Goal: Information Seeking & Learning: Find specific fact

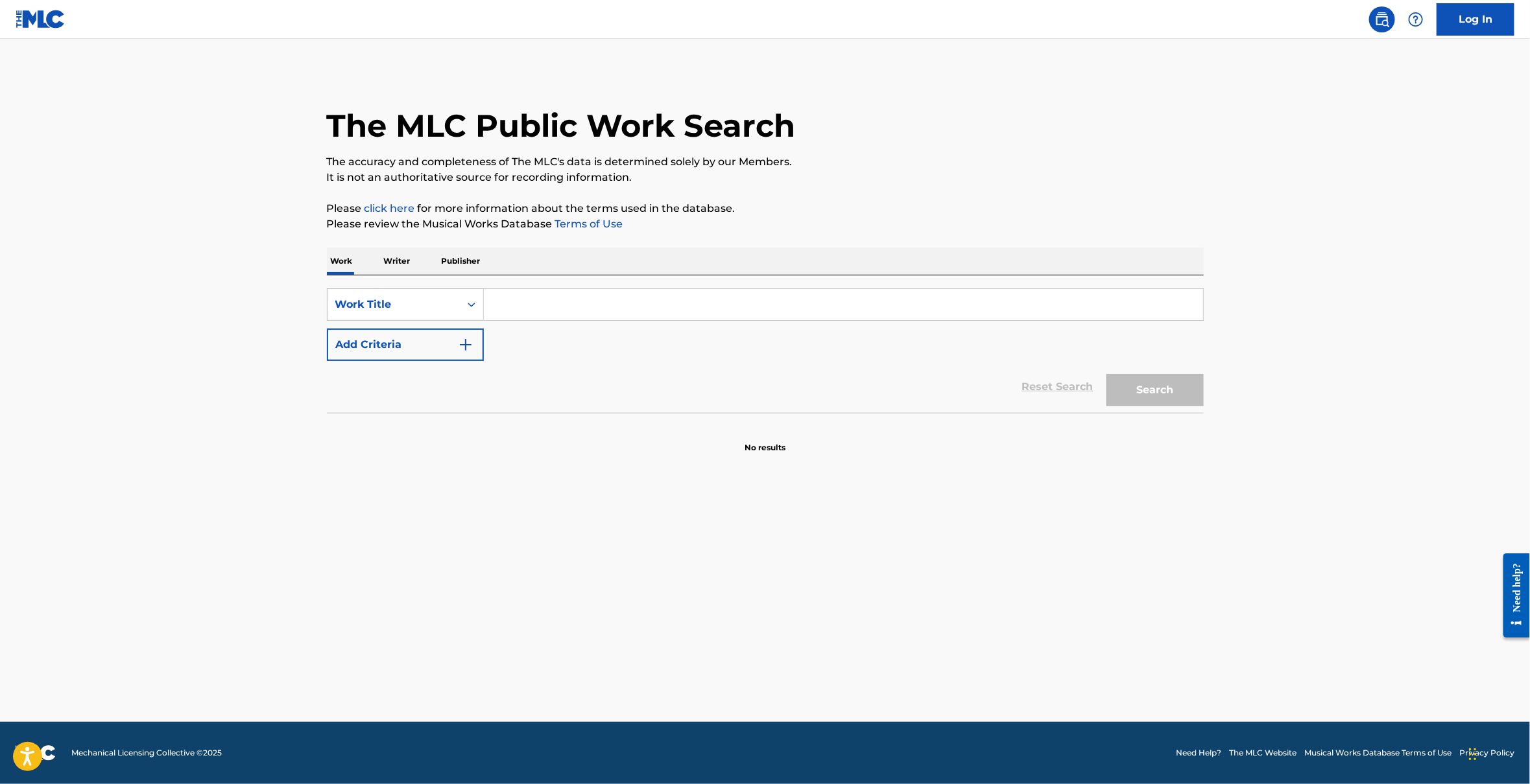
click at [557, 301] on input "Search Form" at bounding box center [843, 304] width 720 height 31
type input "I Get Lonely"
click at [1106, 374] on button "Search" at bounding box center [1155, 390] width 97 height 32
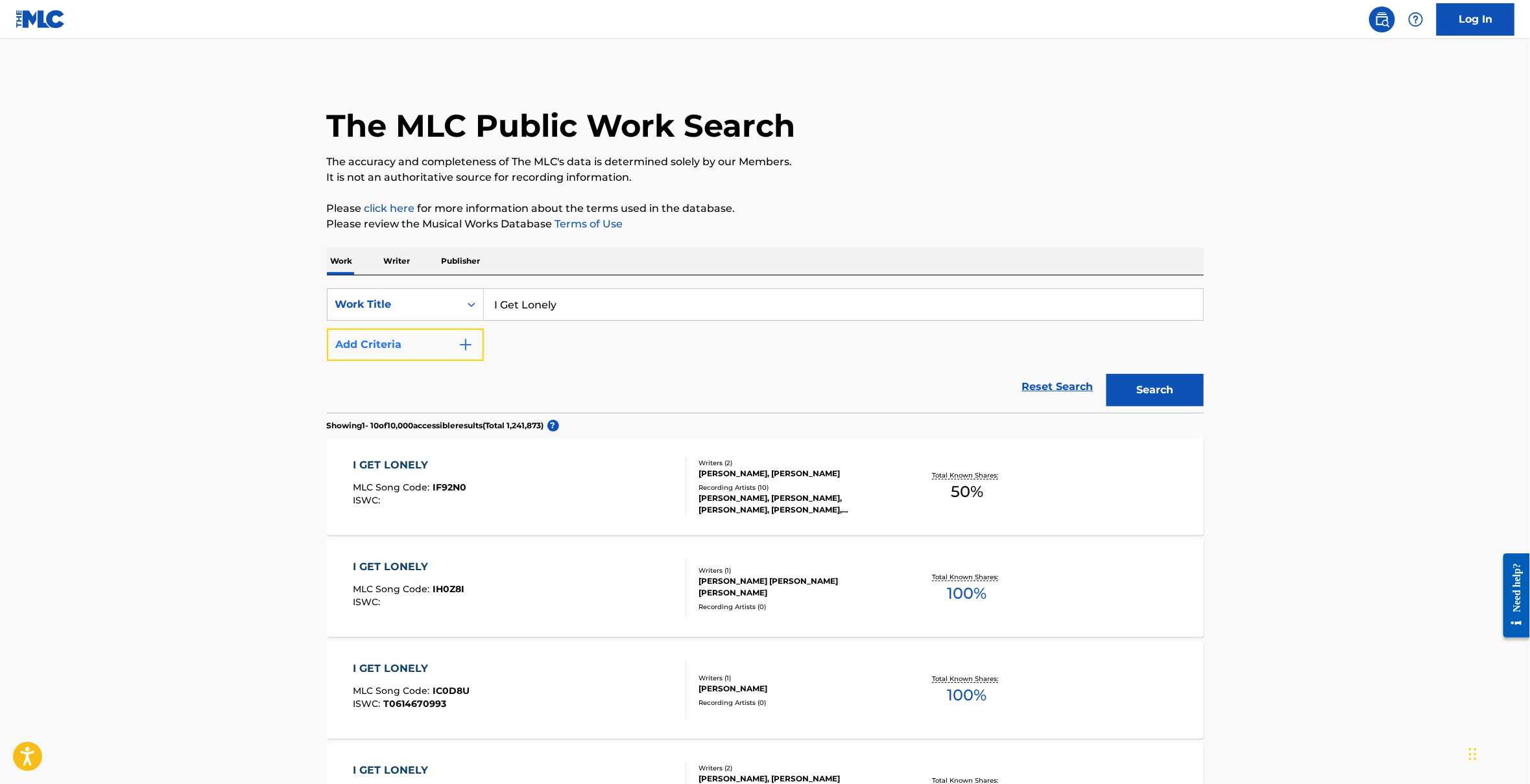
click at [398, 344] on button "Add Criteria" at bounding box center [404, 345] width 157 height 32
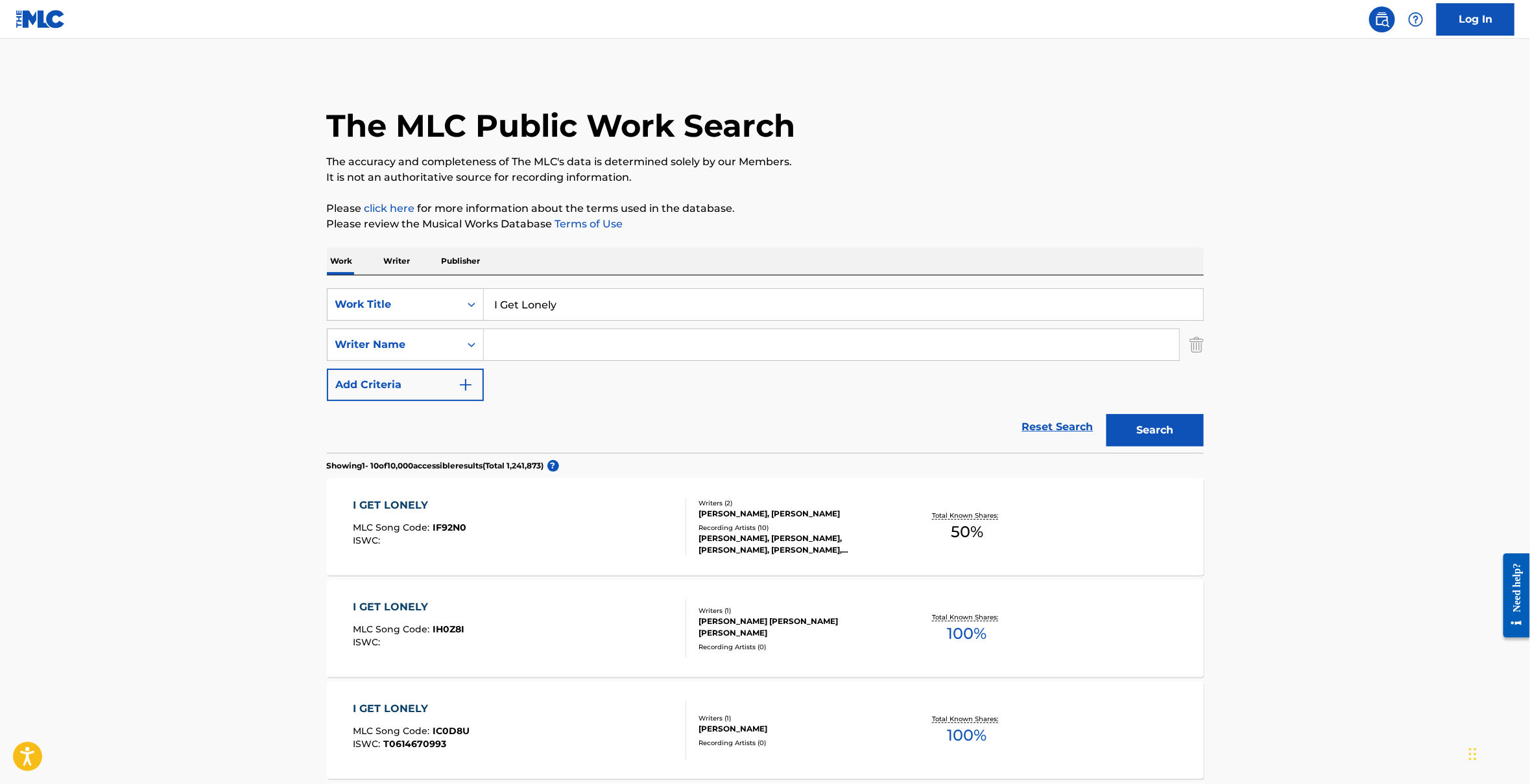
click at [588, 342] on input "Search Form" at bounding box center [831, 345] width 695 height 31
type input "[PERSON_NAME]"
click at [1106, 414] on button "Search" at bounding box center [1155, 430] width 97 height 32
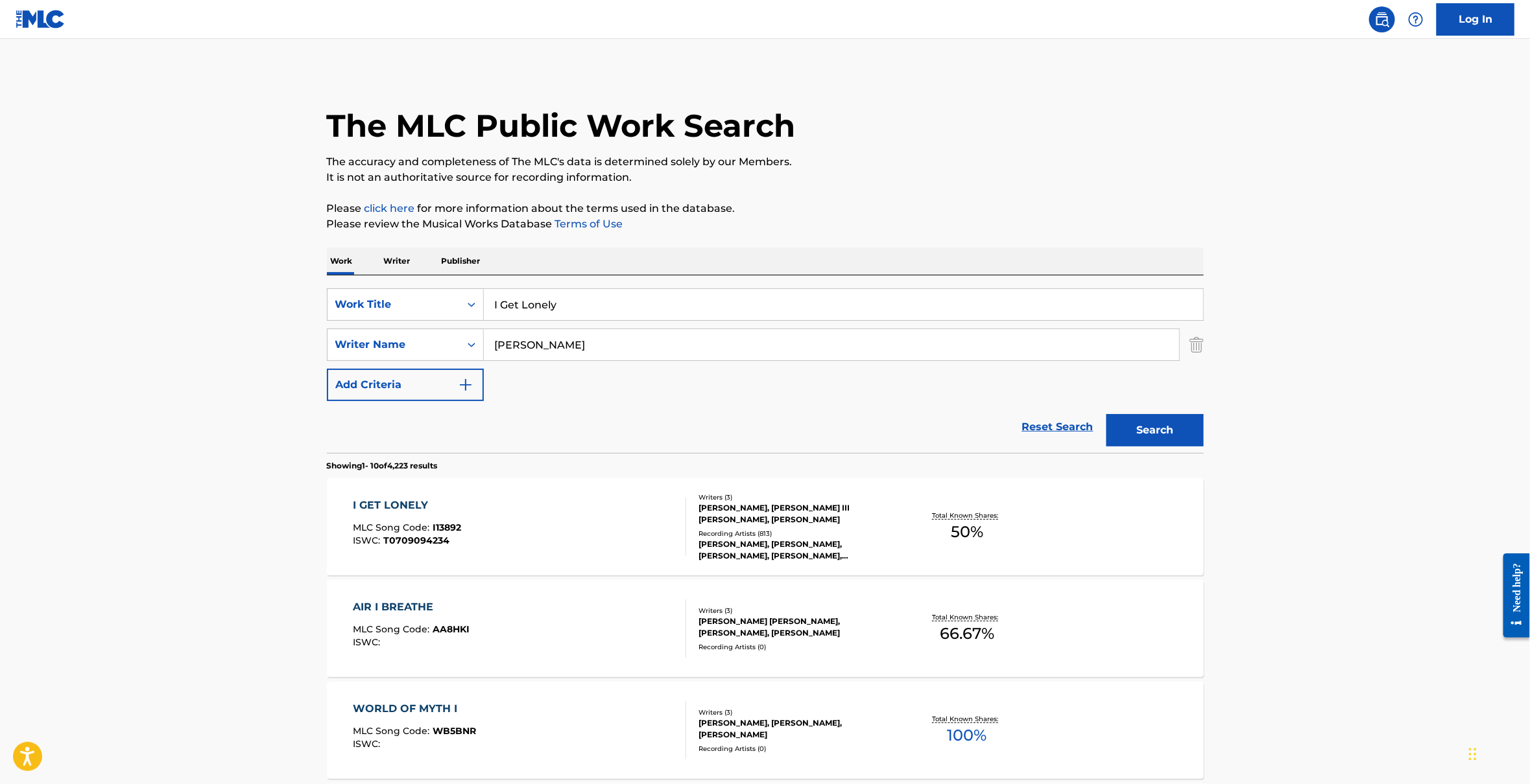
click at [395, 498] on div "I GET LONELY" at bounding box center [407, 505] width 109 height 15
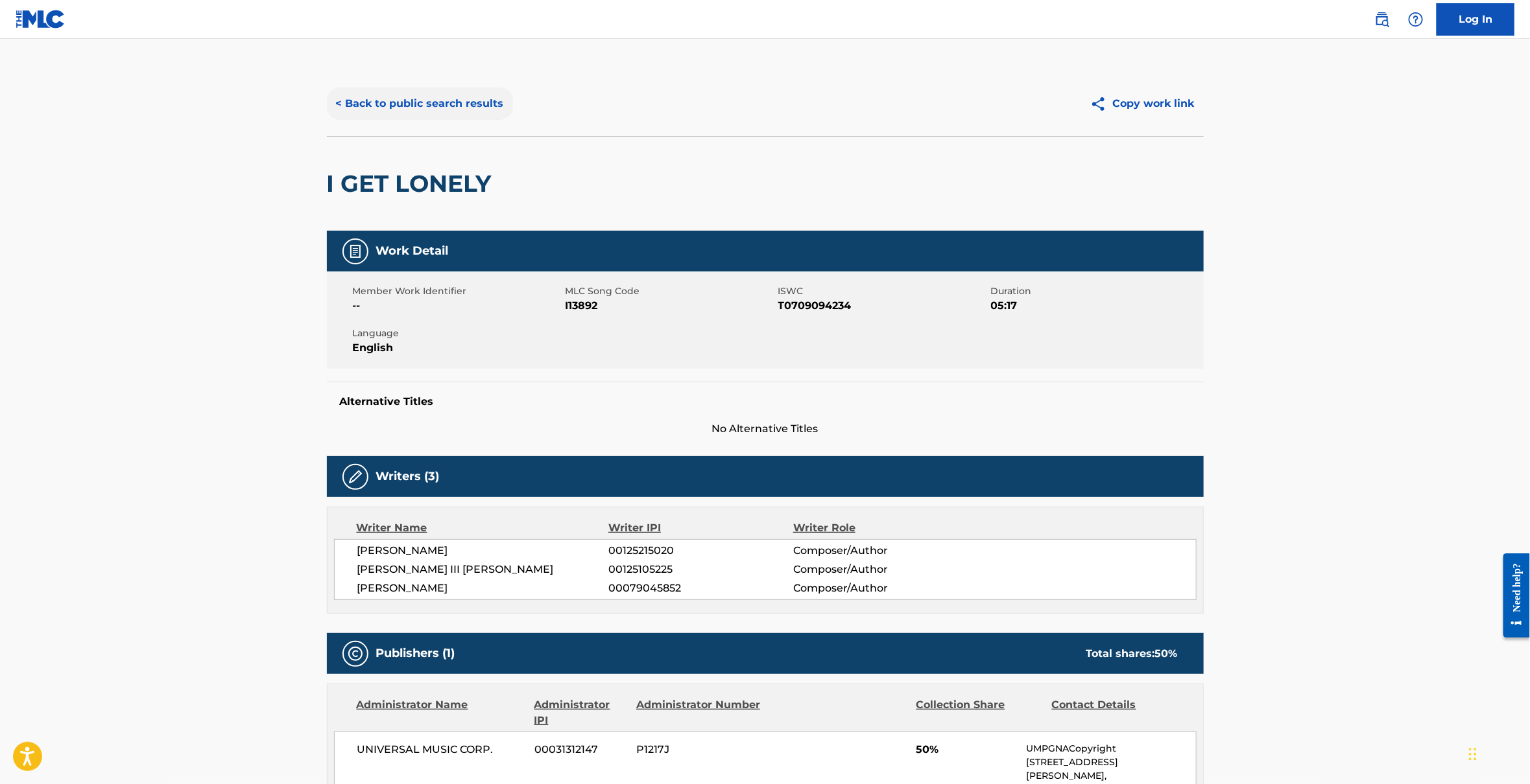
click at [369, 99] on button "< Back to public search results" at bounding box center [419, 104] width 186 height 32
